Goal: Connect with others: Establish contact or relationships with other users

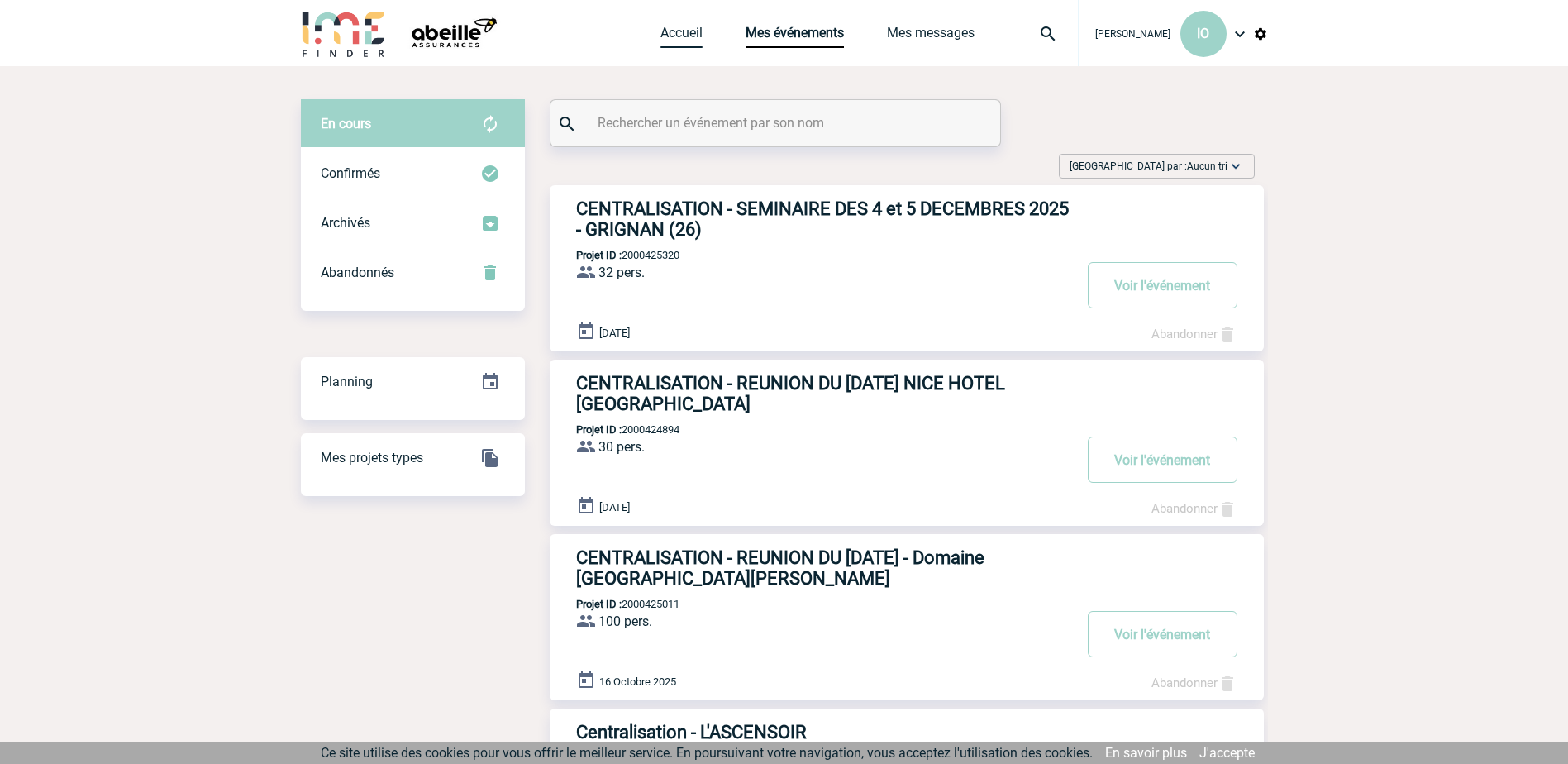
click at [665, 29] on link "Accueil" at bounding box center [682, 36] width 43 height 24
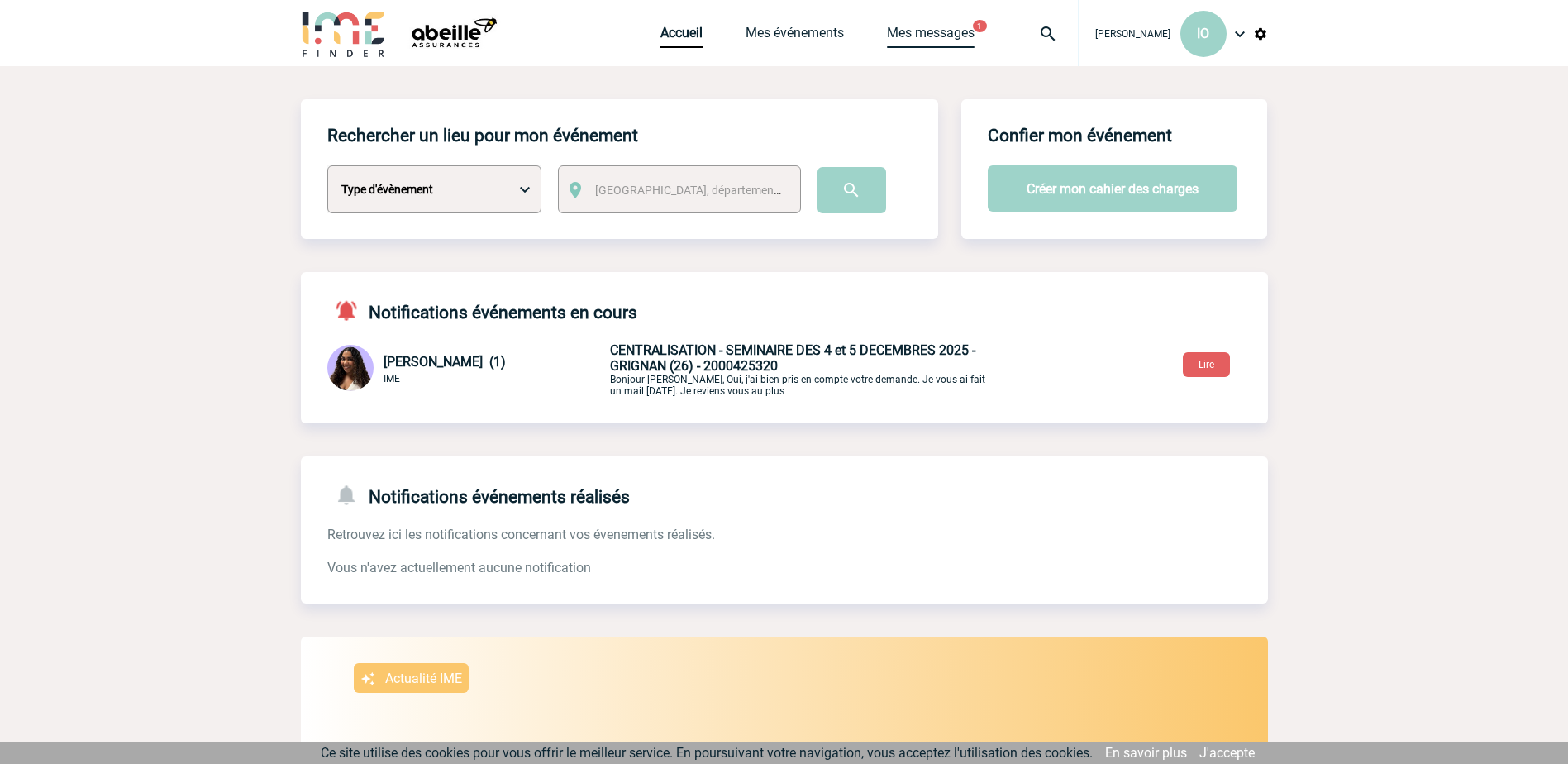
click at [923, 28] on link "Mes messages" at bounding box center [931, 36] width 88 height 24
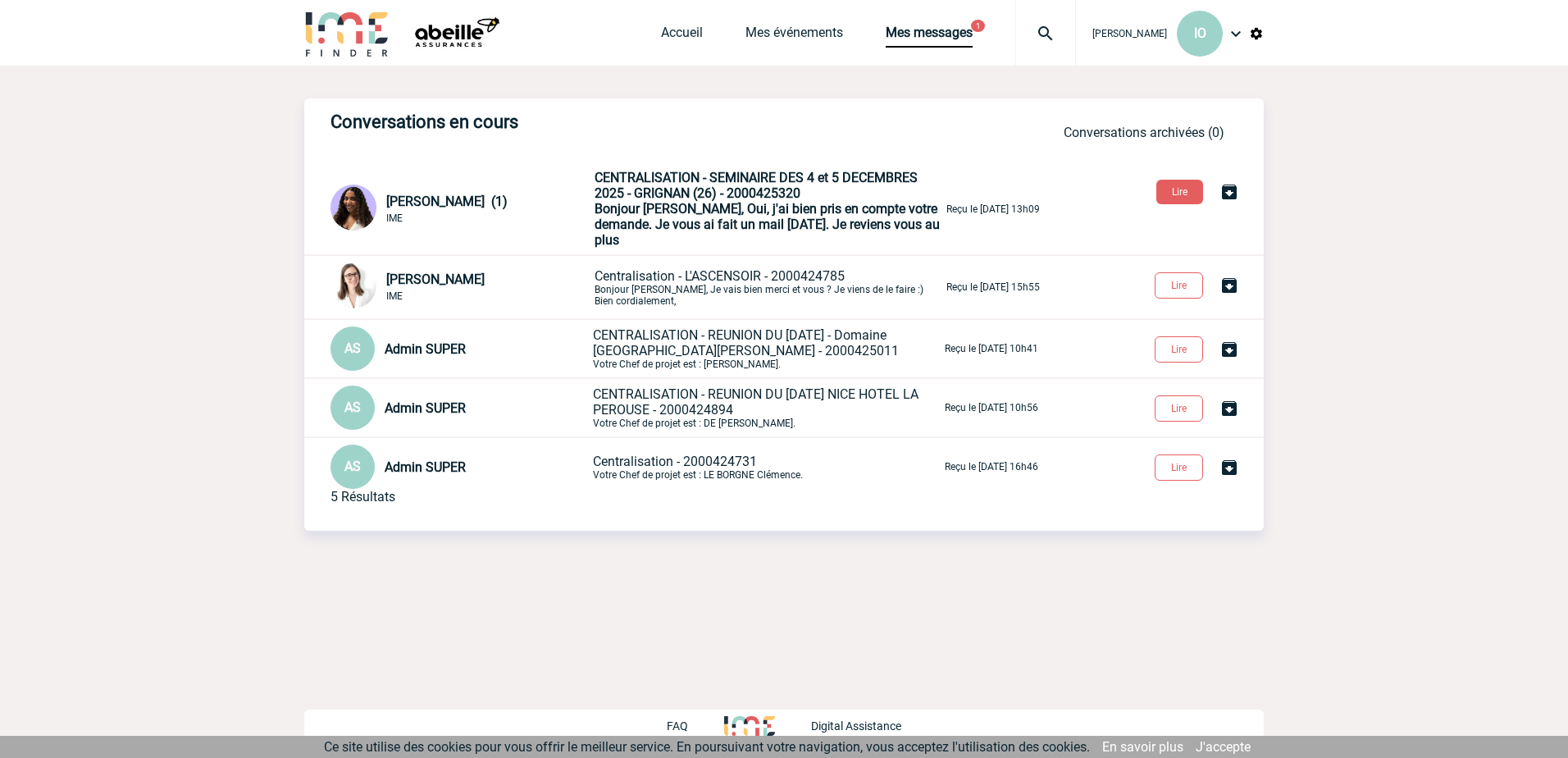
click at [663, 209] on span "Bonjour [PERSON_NAME], Oui, j'ai bien pris en compte votre demande. Je vous ai …" at bounding box center [767, 224] width 345 height 47
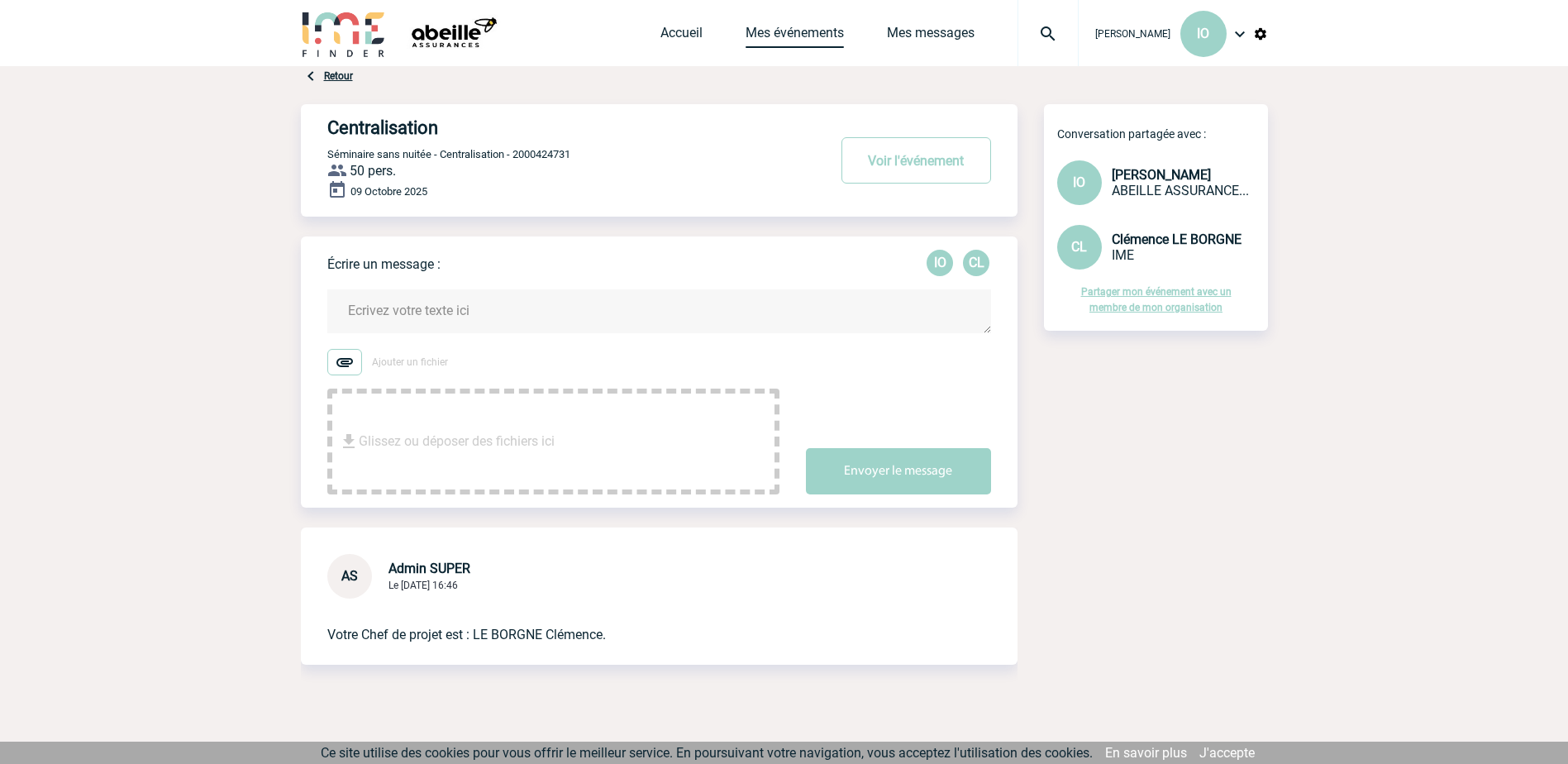
click at [796, 31] on link "Mes événements" at bounding box center [795, 36] width 99 height 24
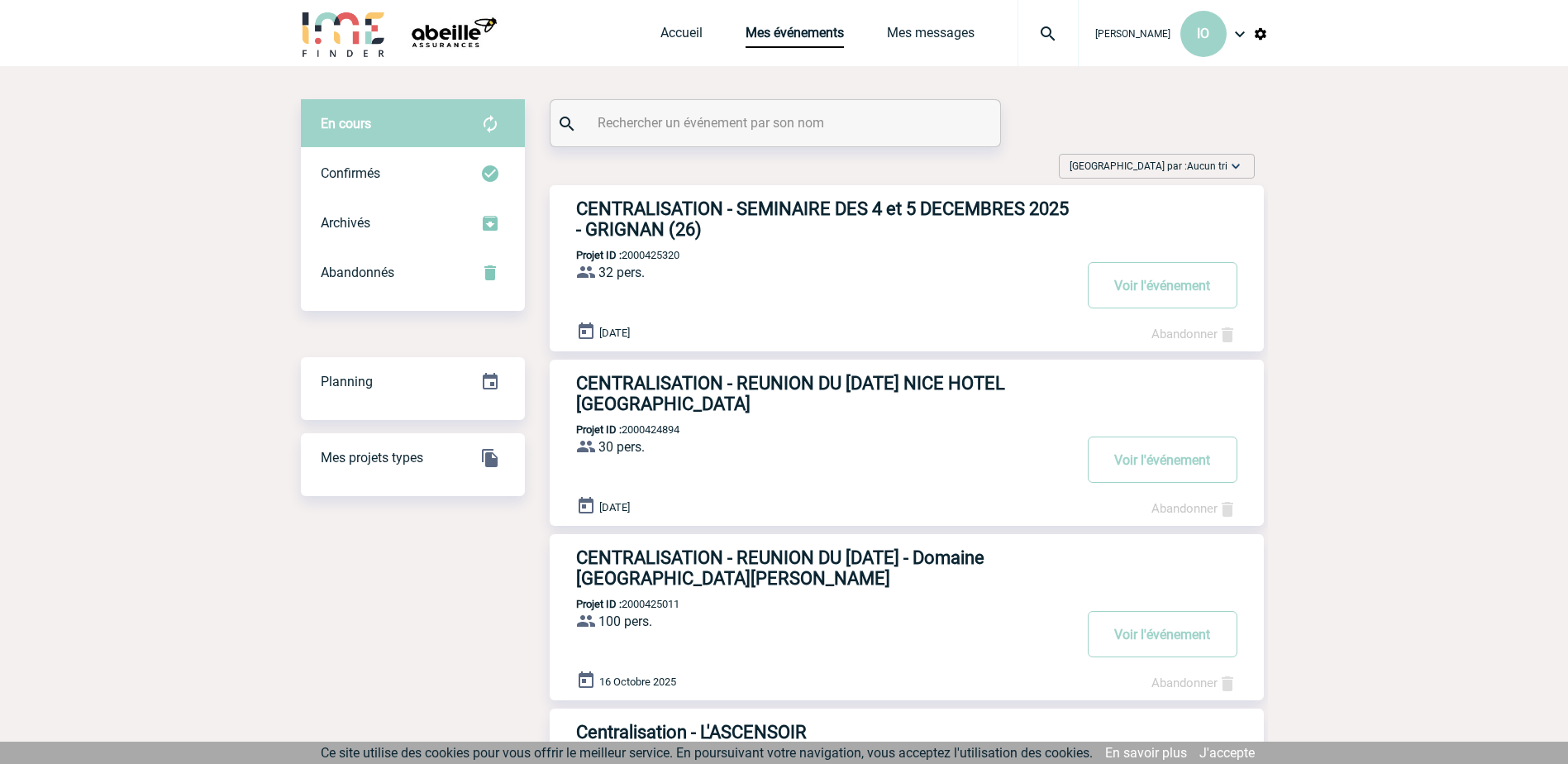
click at [799, 259] on div "CENTRALISATION - SEMINAIRE DES 4 et 5 DECEMBRES 2025 - GRIGNAN (26) Projet ID :…" at bounding box center [907, 267] width 714 height 166
click at [947, 208] on h3 "CENTRALISATION - SEMINAIRE DES 4 et 5 DECEMBRES 2025 - GRIGNAN (26)" at bounding box center [824, 219] width 496 height 42
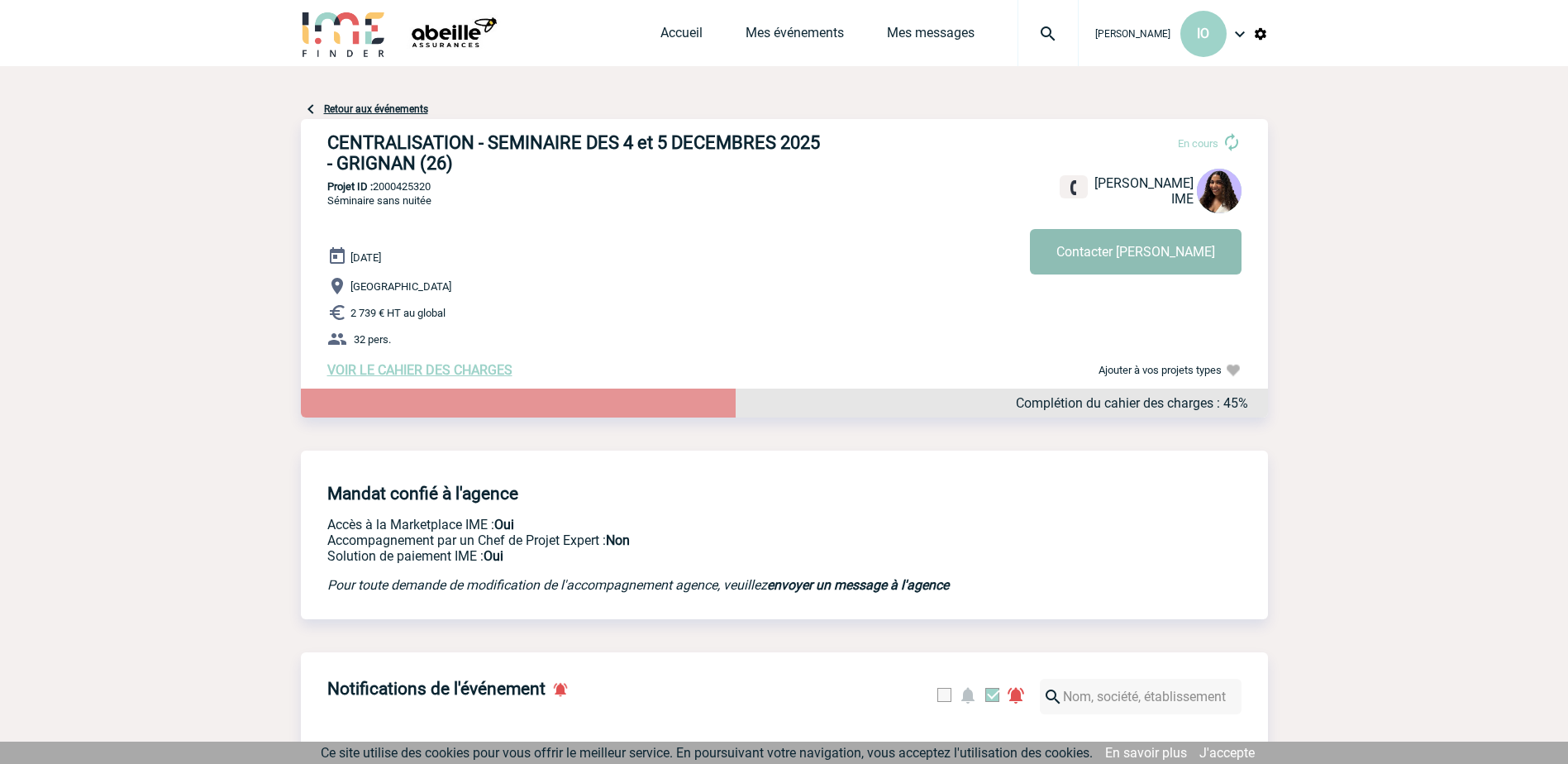
click at [1174, 254] on button "Contacter Jessica" at bounding box center [1137, 252] width 212 height 45
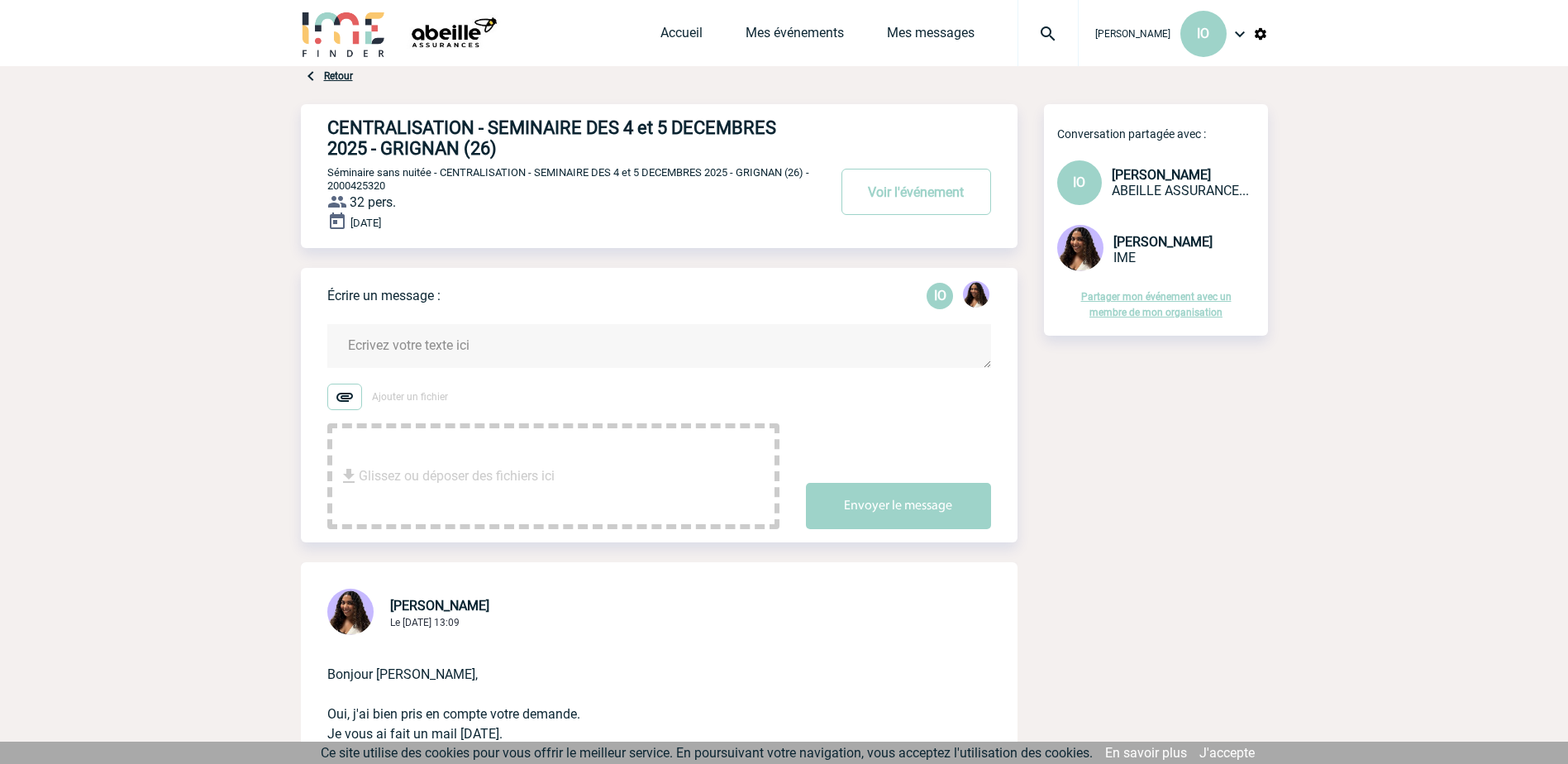
drag, startPoint x: 26, startPoint y: 560, endPoint x: 24, endPoint y: 642, distance: 82.0
click at [24, 641] on body "[PERSON_NAME] IO Accueil Mes événements 0" at bounding box center [784, 761] width 1568 height 1523
click at [2, 683] on body "[PERSON_NAME] IO Accueil Mes événements 0" at bounding box center [784, 761] width 1568 height 1523
drag, startPoint x: 2, startPoint y: 683, endPoint x: 1084, endPoint y: 641, distance: 1082.8
